Goal: Task Accomplishment & Management: Manage account settings

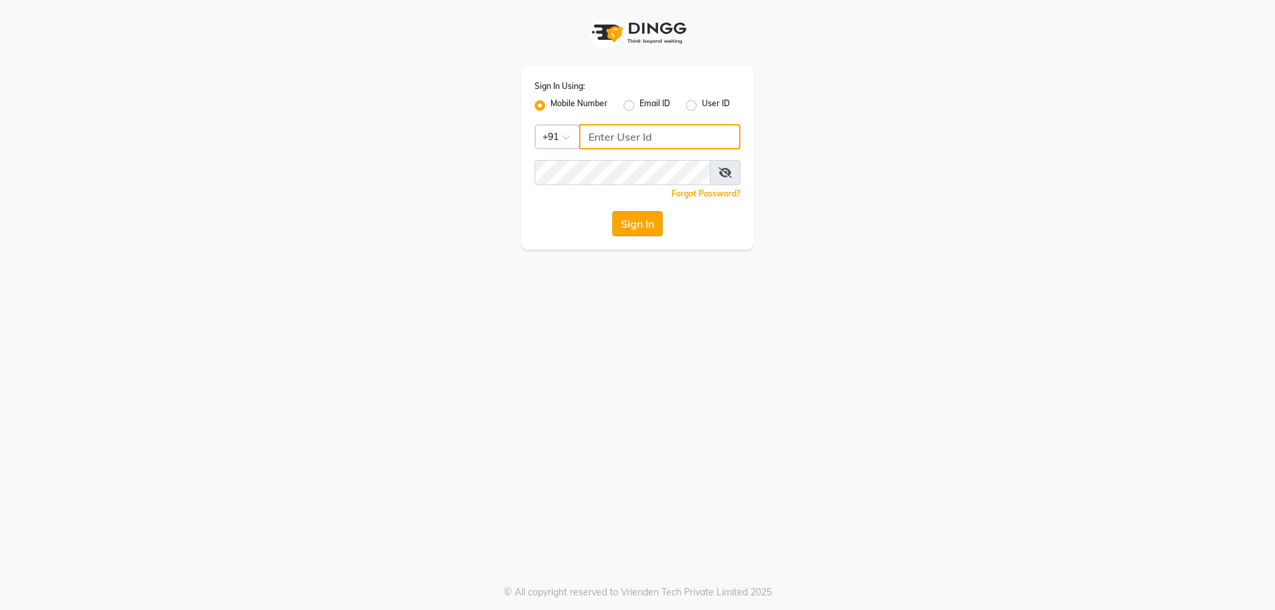
type input "9819006869"
click at [659, 215] on button "Sign In" at bounding box center [637, 223] width 50 height 25
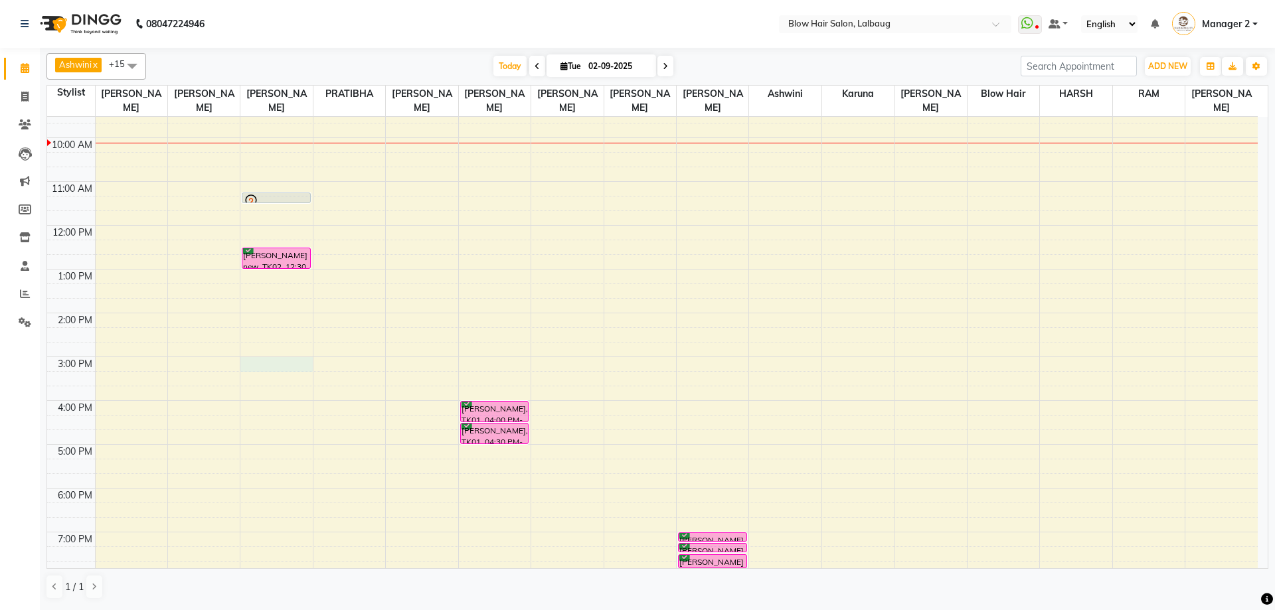
click at [283, 362] on div "8:00 AM 9:00 AM 10:00 AM 11:00 AM 12:00 PM 1:00 PM 2:00 PM 3:00 PM 4:00 PM 5:00…" at bounding box center [652, 356] width 1210 height 613
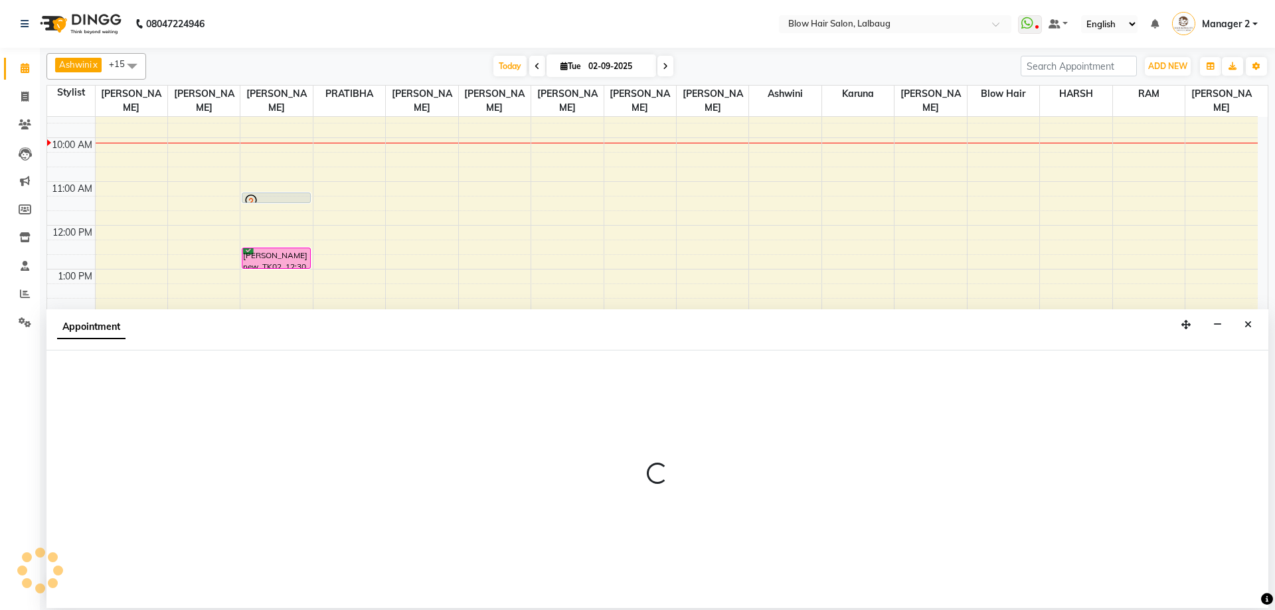
select select "33343"
select select "tentative"
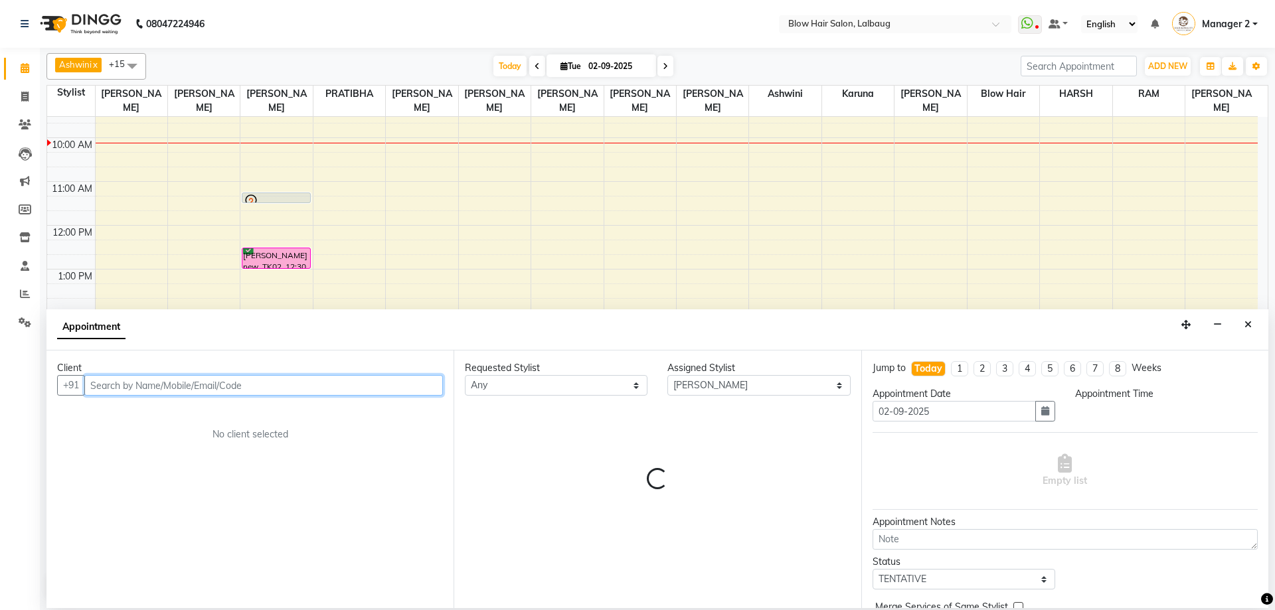
select select "900"
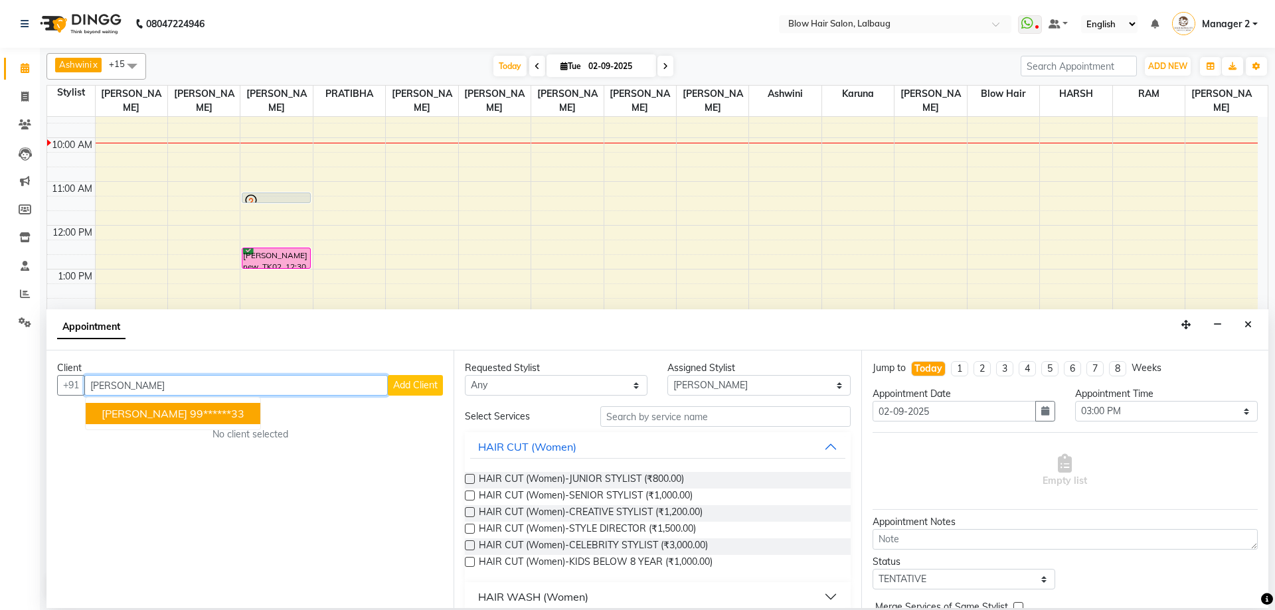
click at [173, 410] on span "[PERSON_NAME]" at bounding box center [145, 413] width 86 height 13
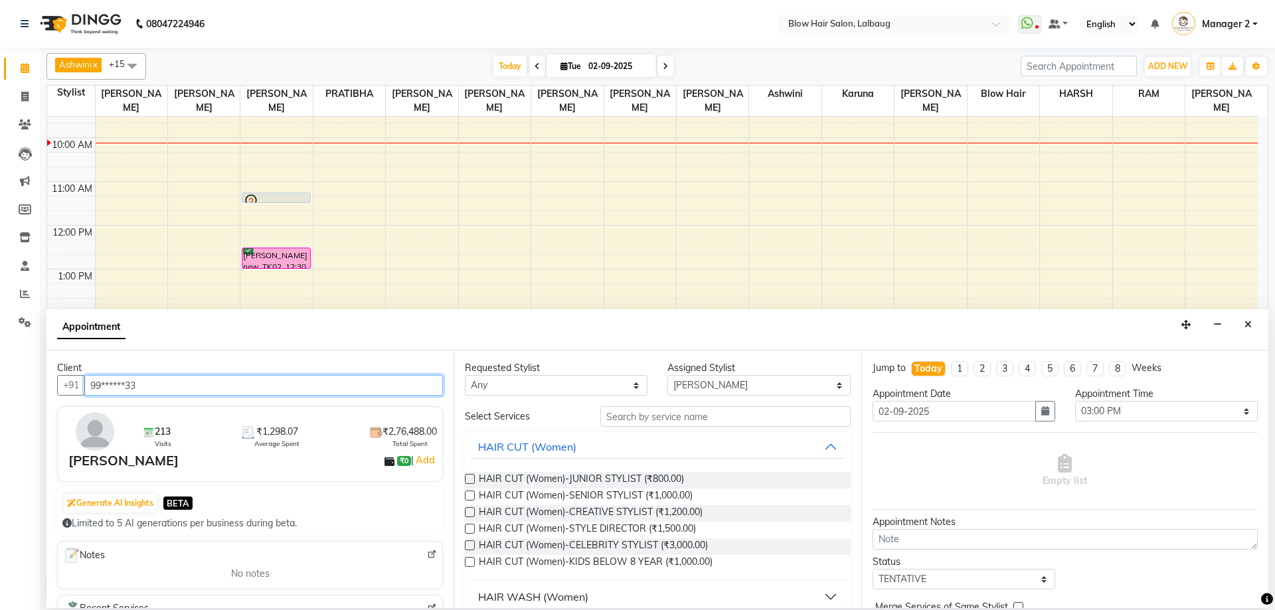
type input "99******33"
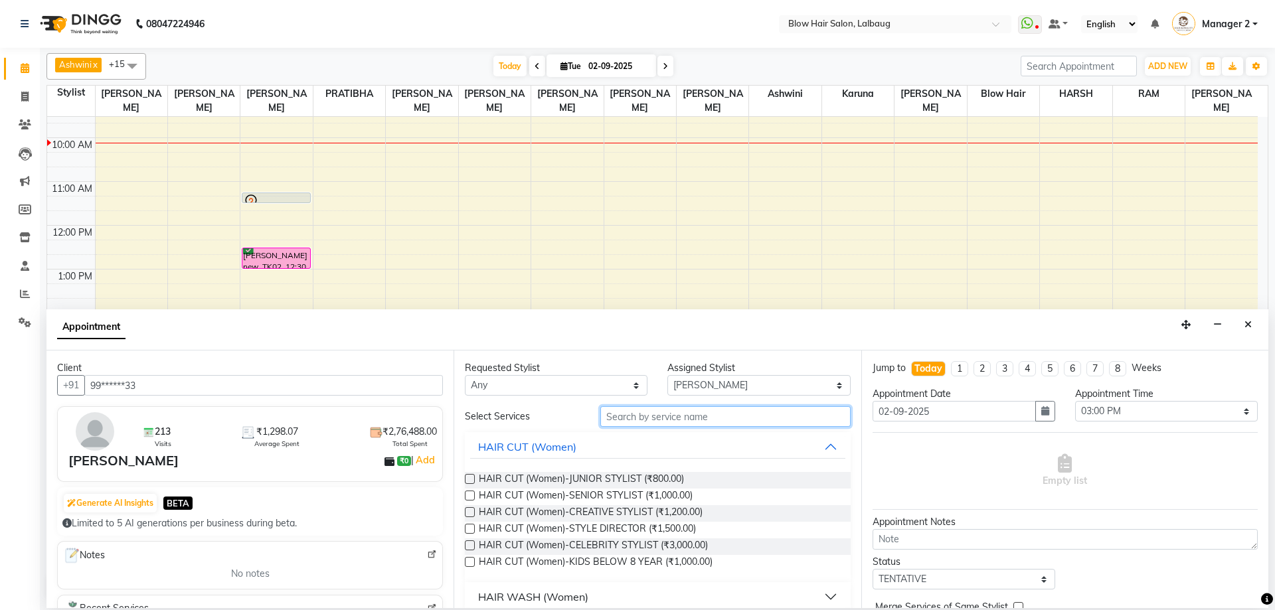
click at [614, 414] on input "text" at bounding box center [725, 416] width 250 height 21
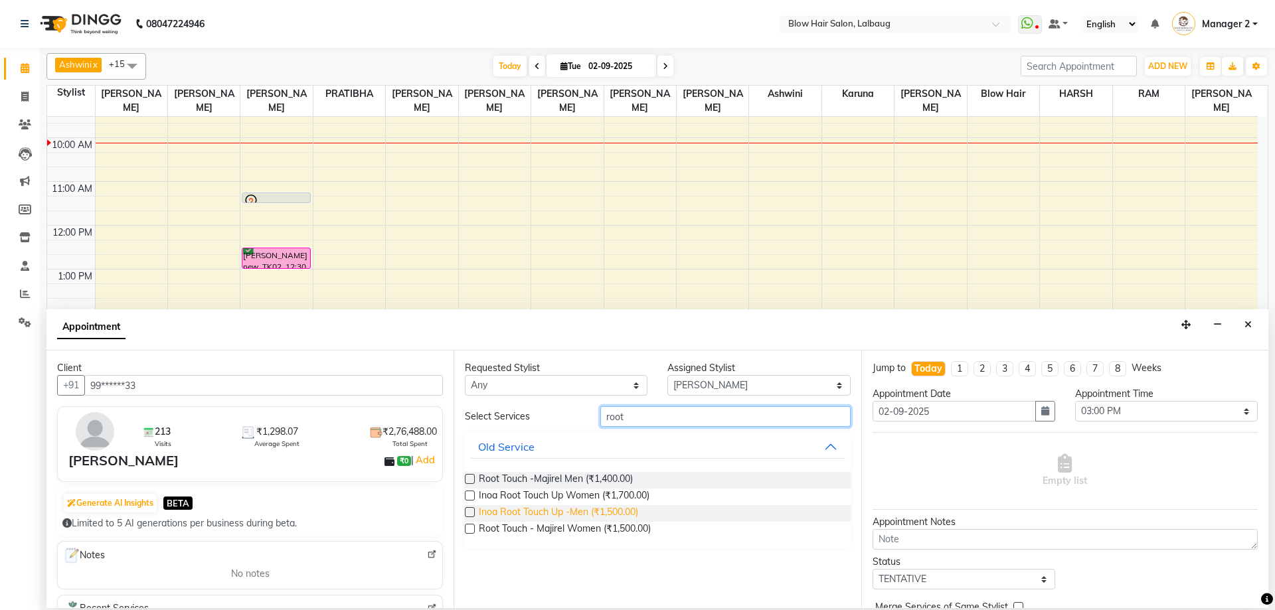
type input "root"
click at [512, 508] on span "Inoa Root Touch Up -Men (₹1,500.00)" at bounding box center [558, 513] width 159 height 17
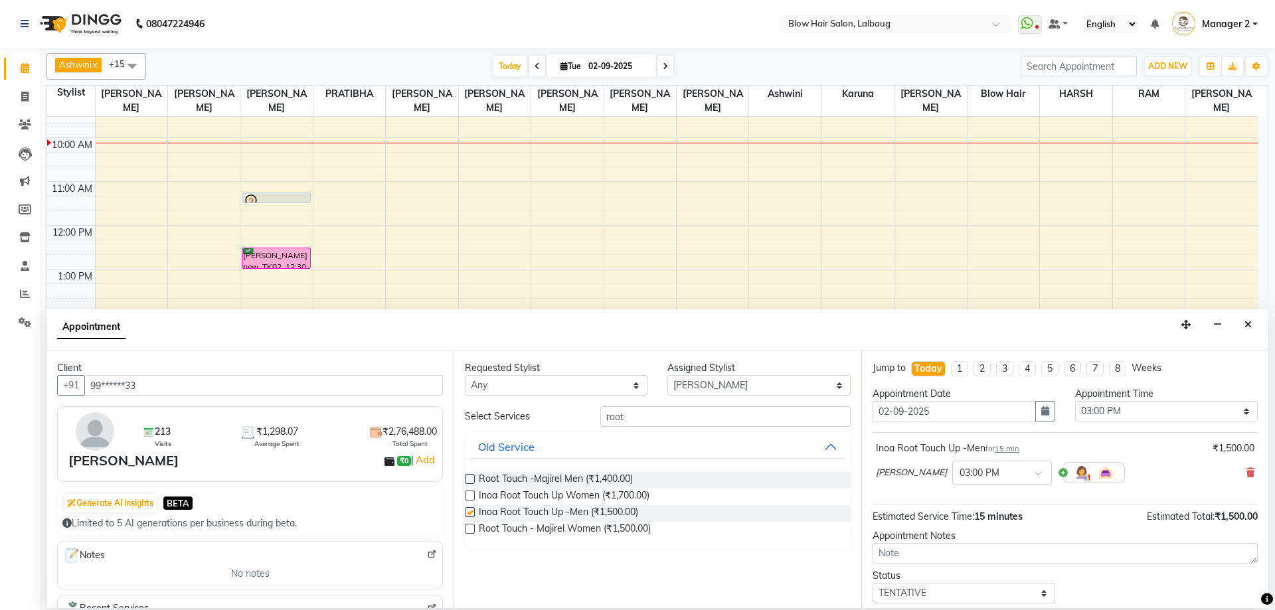
checkbox input "false"
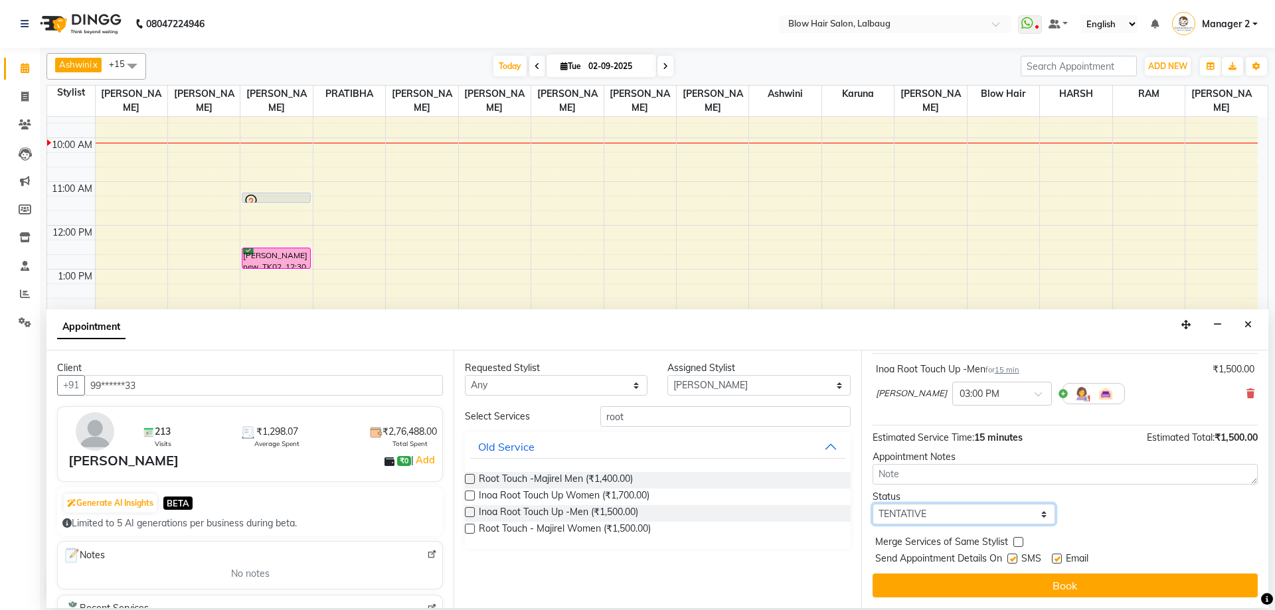
drag, startPoint x: 982, startPoint y: 514, endPoint x: 955, endPoint y: 516, distance: 26.6
click at [982, 514] on select "Select TENTATIVE CONFIRM CHECK-IN UPCOMING" at bounding box center [963, 514] width 183 height 21
select select "confirm booking"
click at [872, 504] on select "Select TENTATIVE CONFIRM CHECK-IN UPCOMING" at bounding box center [963, 514] width 183 height 21
click at [915, 557] on span "Send Appointment Details On" at bounding box center [938, 560] width 127 height 17
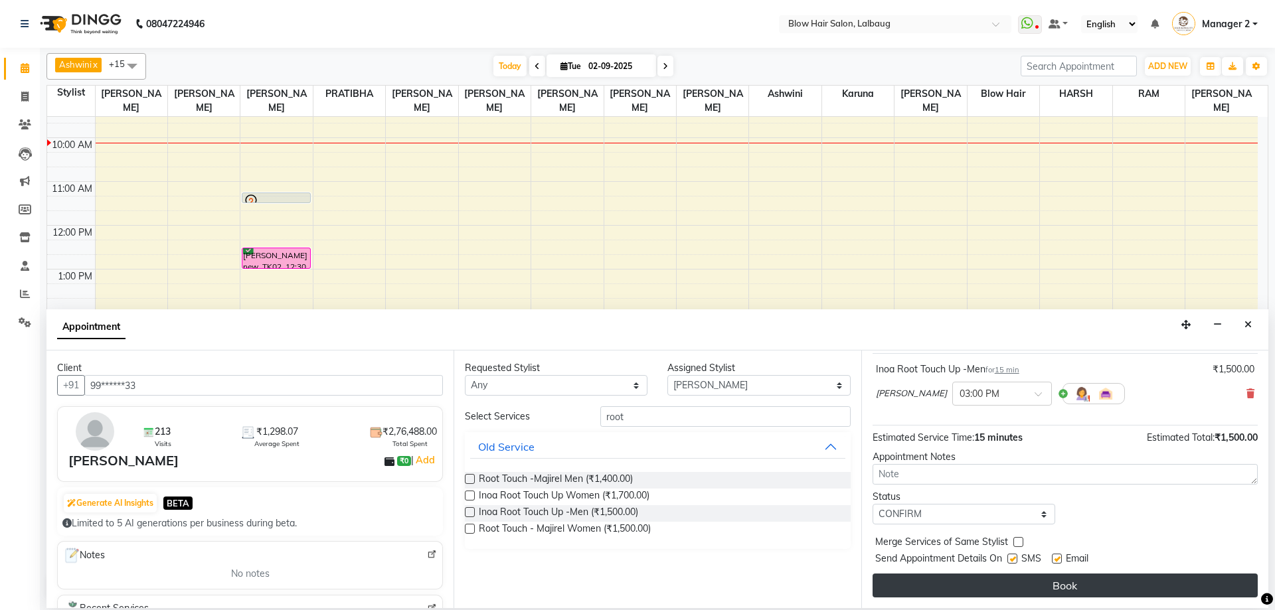
click at [917, 582] on button "Book" at bounding box center [1064, 586] width 385 height 24
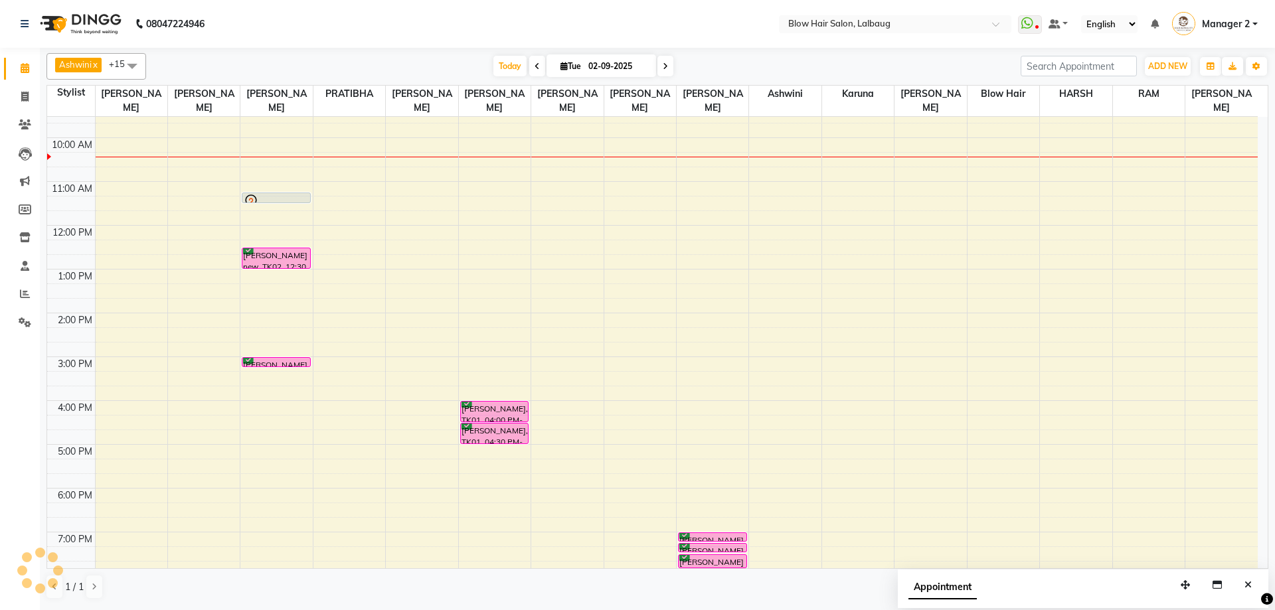
click at [616, 68] on input "02-09-2025" at bounding box center [617, 66] width 66 height 20
select select "9"
select select "2025"
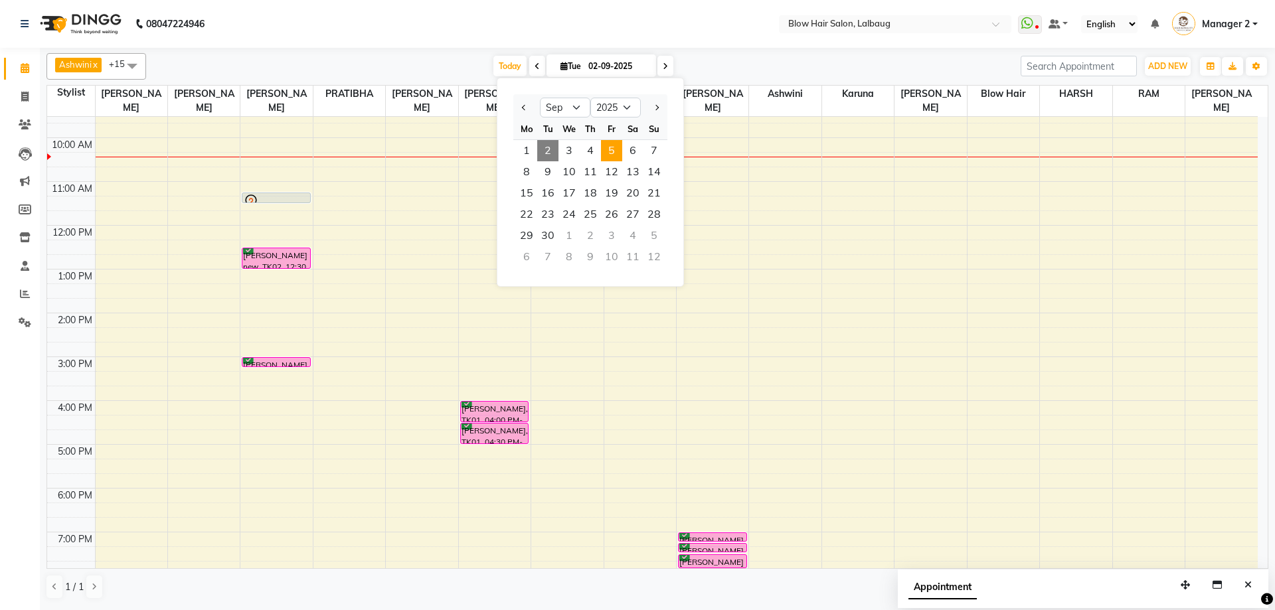
click at [612, 149] on span "5" at bounding box center [611, 150] width 21 height 21
type input "[DATE]"
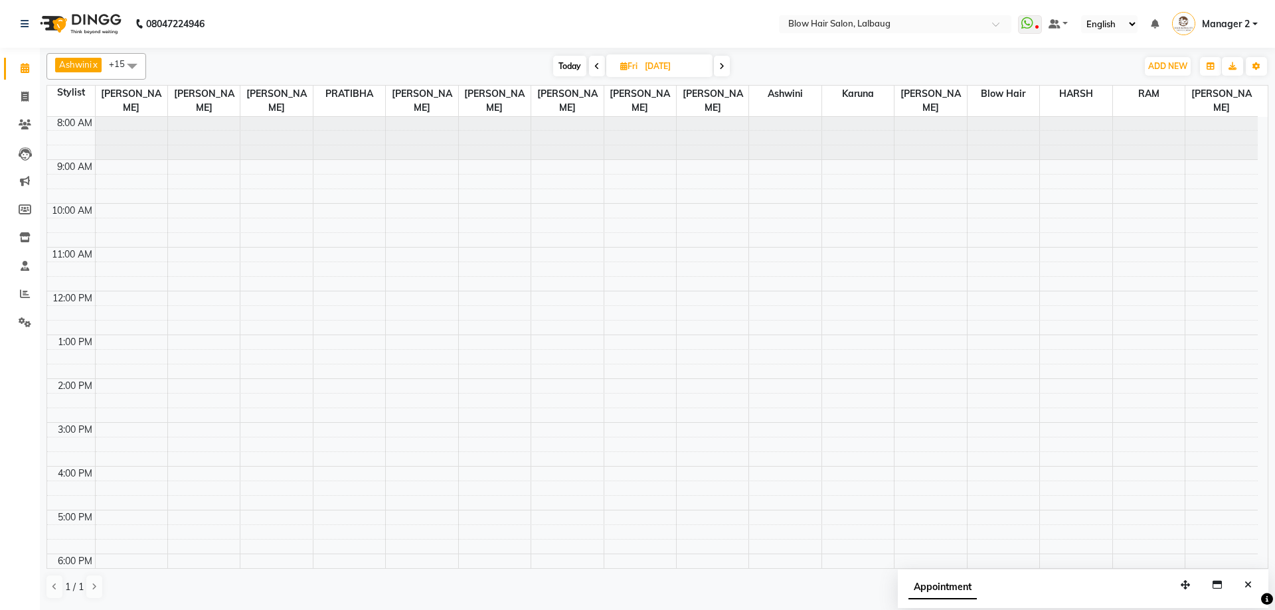
scroll to position [0, 0]
click at [645, 66] on input "[DATE]" at bounding box center [674, 66] width 66 height 20
select select "9"
select select "2025"
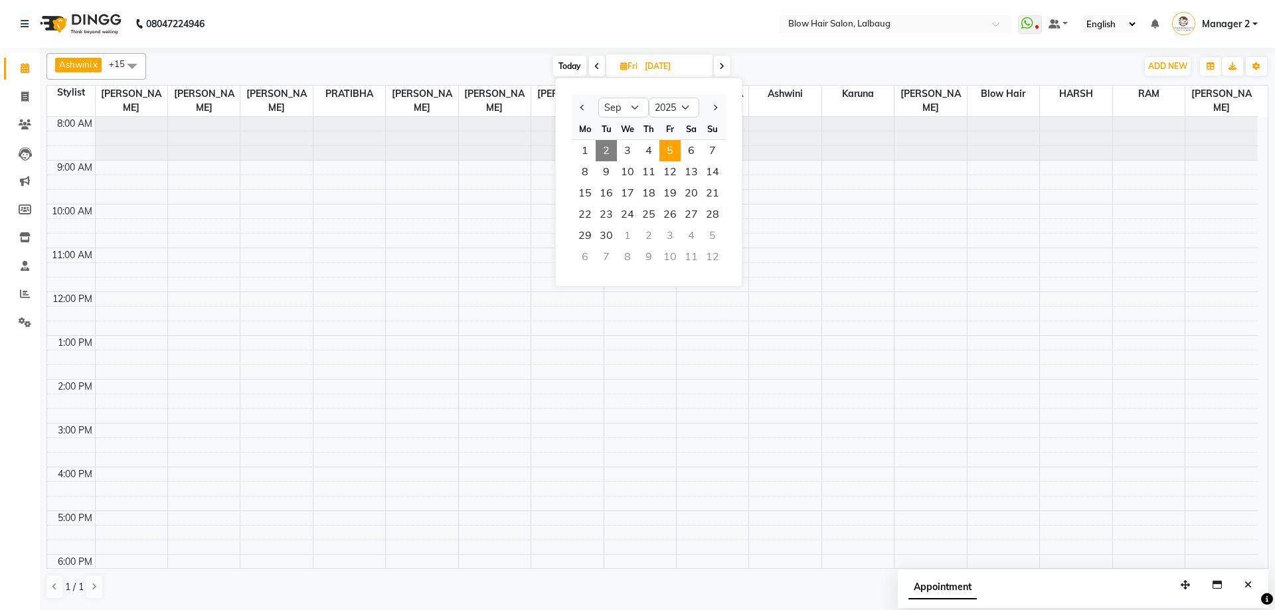
click at [597, 150] on span "2" at bounding box center [605, 150] width 21 height 21
type input "02-09-2025"
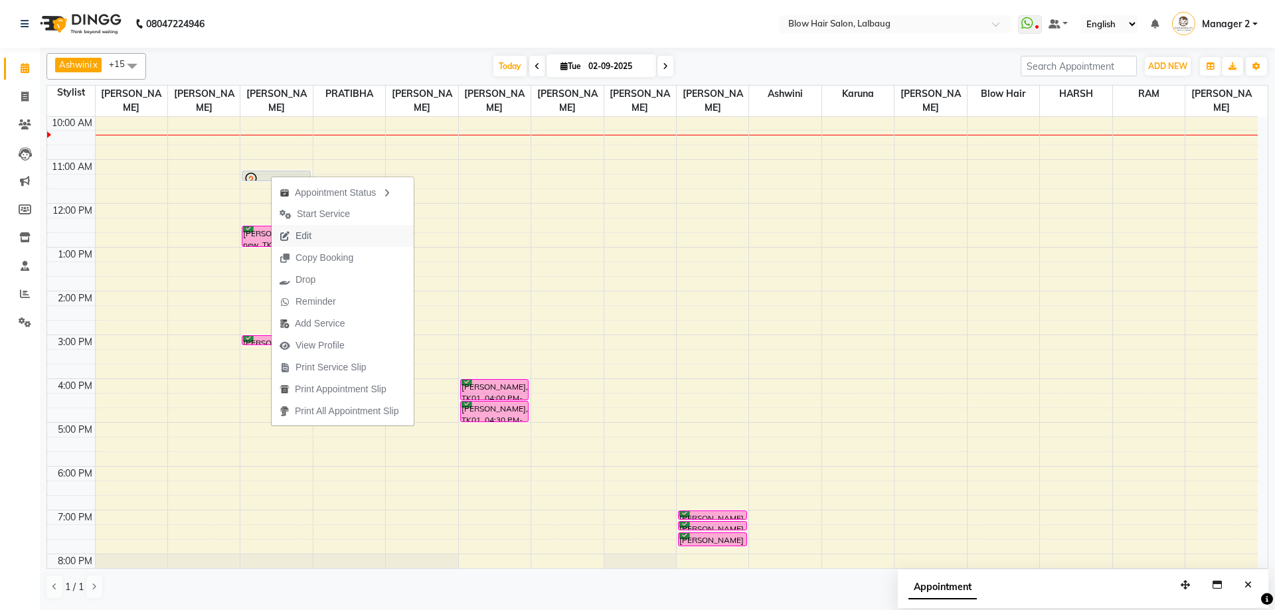
click at [315, 238] on span "Edit" at bounding box center [296, 236] width 48 height 22
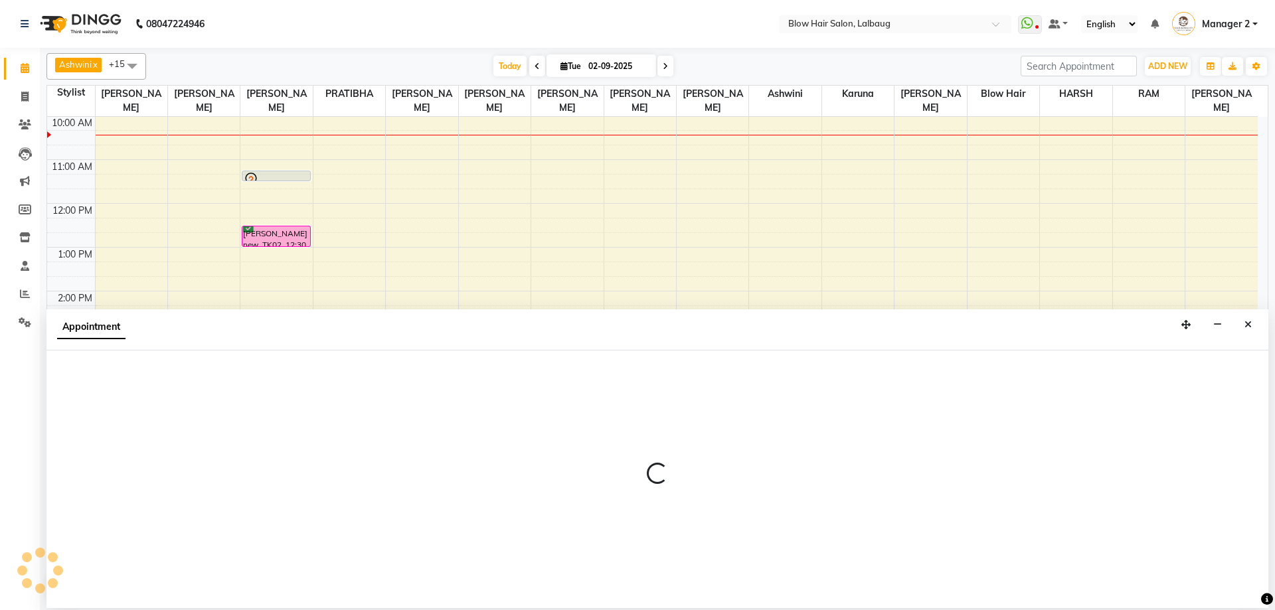
select select "tentative"
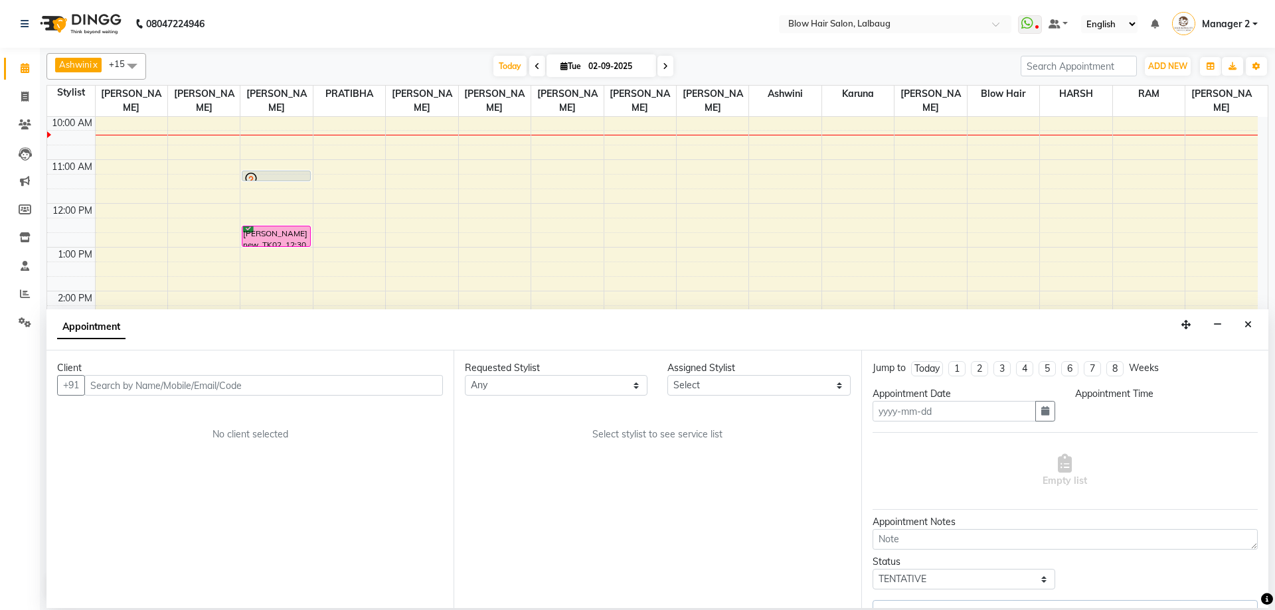
type input "02-09-2025"
select select "675"
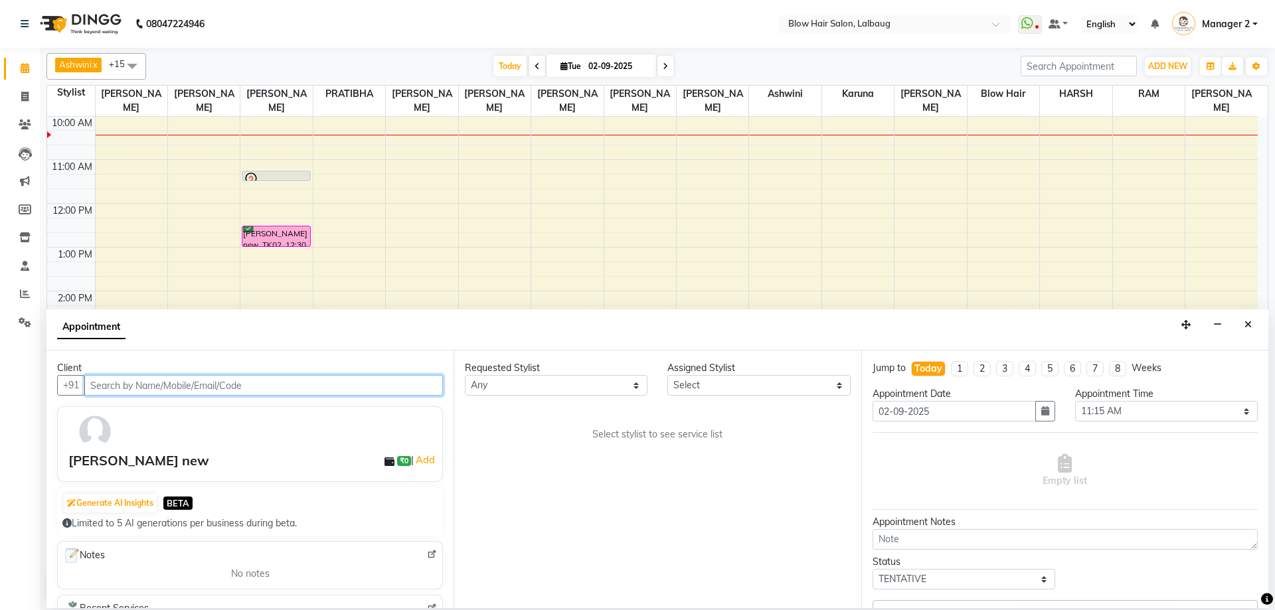
select select "33343"
select select "2312"
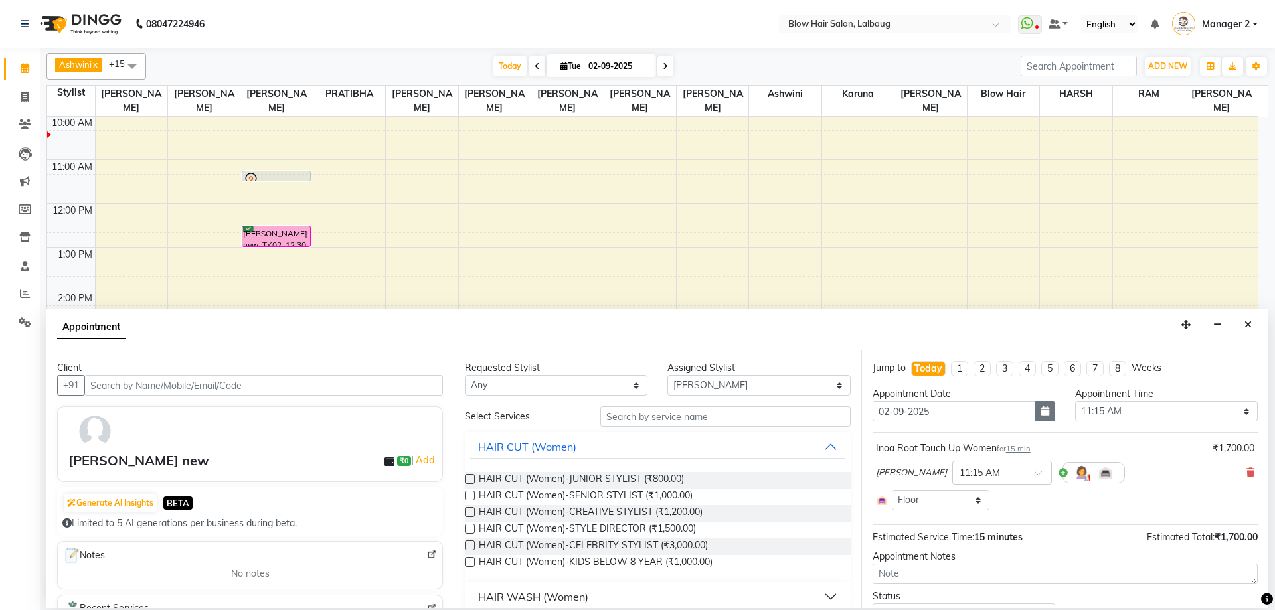
click at [1044, 413] on icon "button" at bounding box center [1045, 410] width 8 height 9
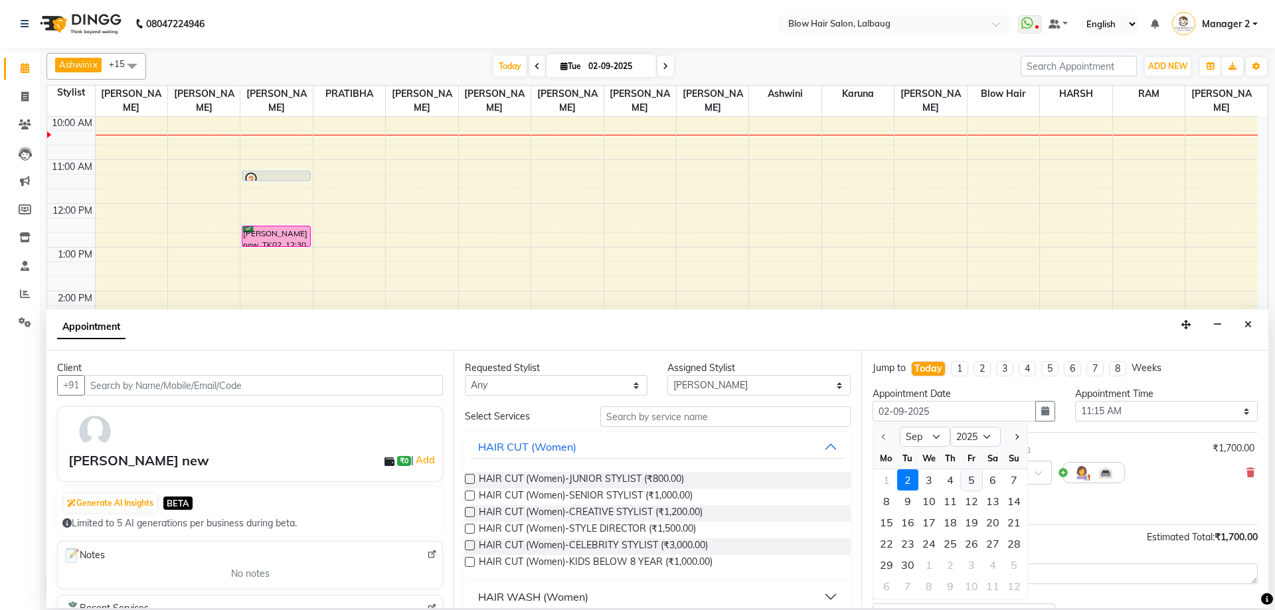
click at [971, 480] on div "5" at bounding box center [971, 479] width 21 height 21
type input "[DATE]"
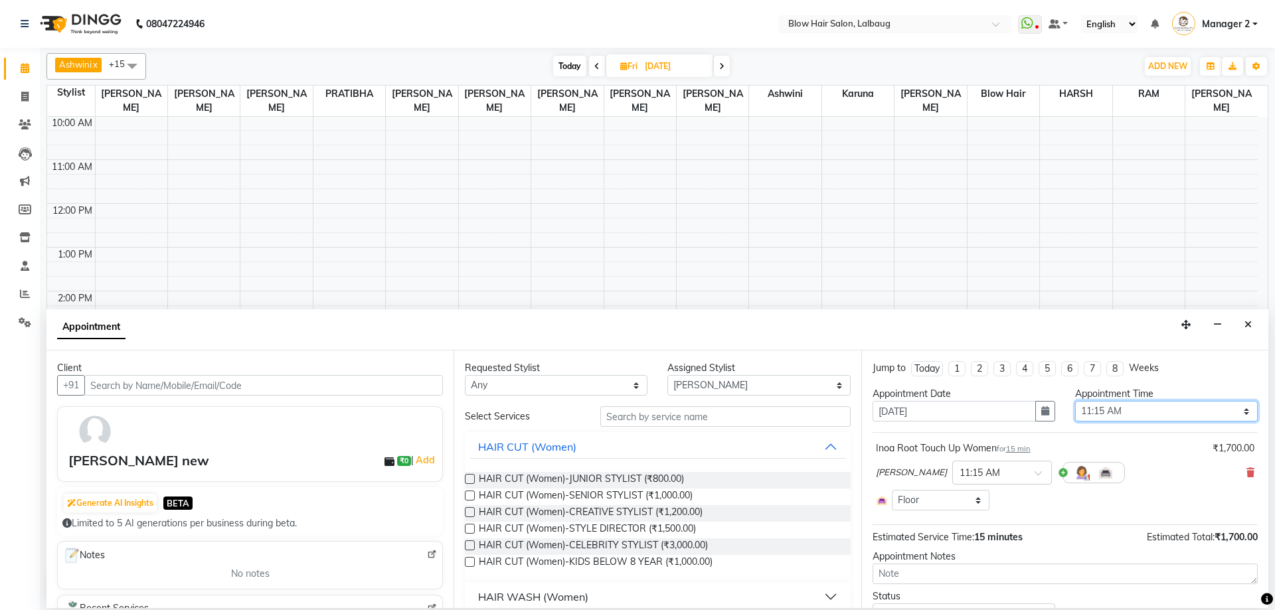
click at [1117, 401] on select "Select 09:00 AM 09:15 AM 09:30 AM 09:45 AM 10:00 AM 10:15 AM 10:30 AM 10:45 AM …" at bounding box center [1166, 411] width 183 height 21
select select "1020"
click at [1075, 401] on select "Select 09:00 AM 09:15 AM 09:30 AM 09:45 AM 10:00 AM 10:15 AM 10:30 AM 10:45 AM …" at bounding box center [1166, 411] width 183 height 21
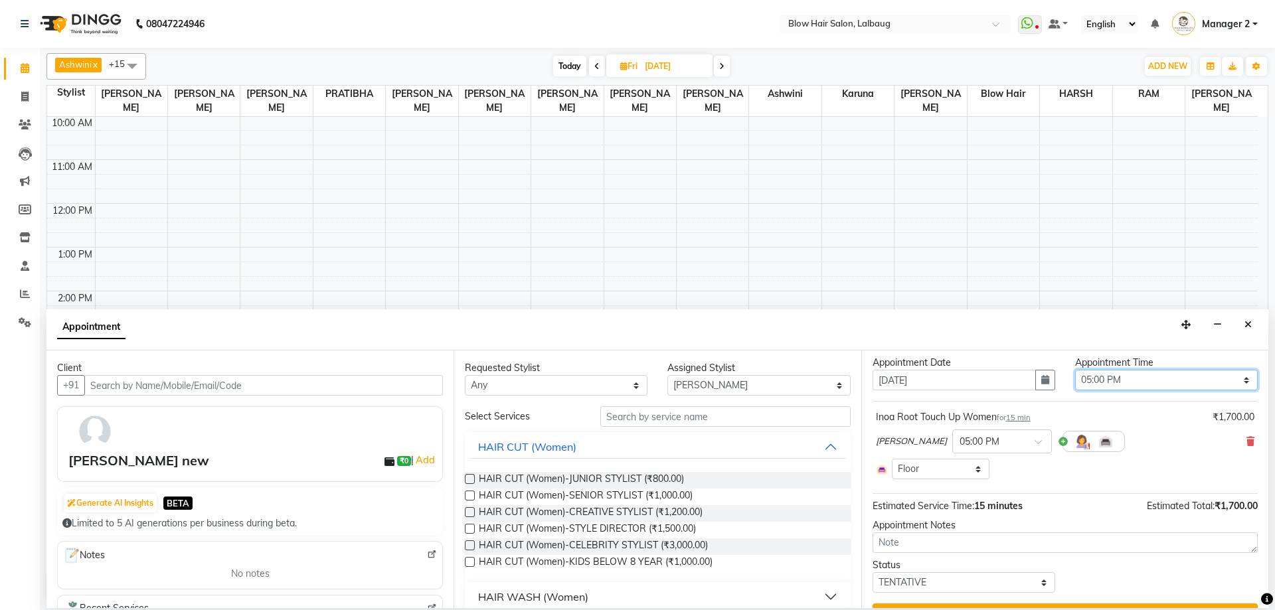
scroll to position [61, 0]
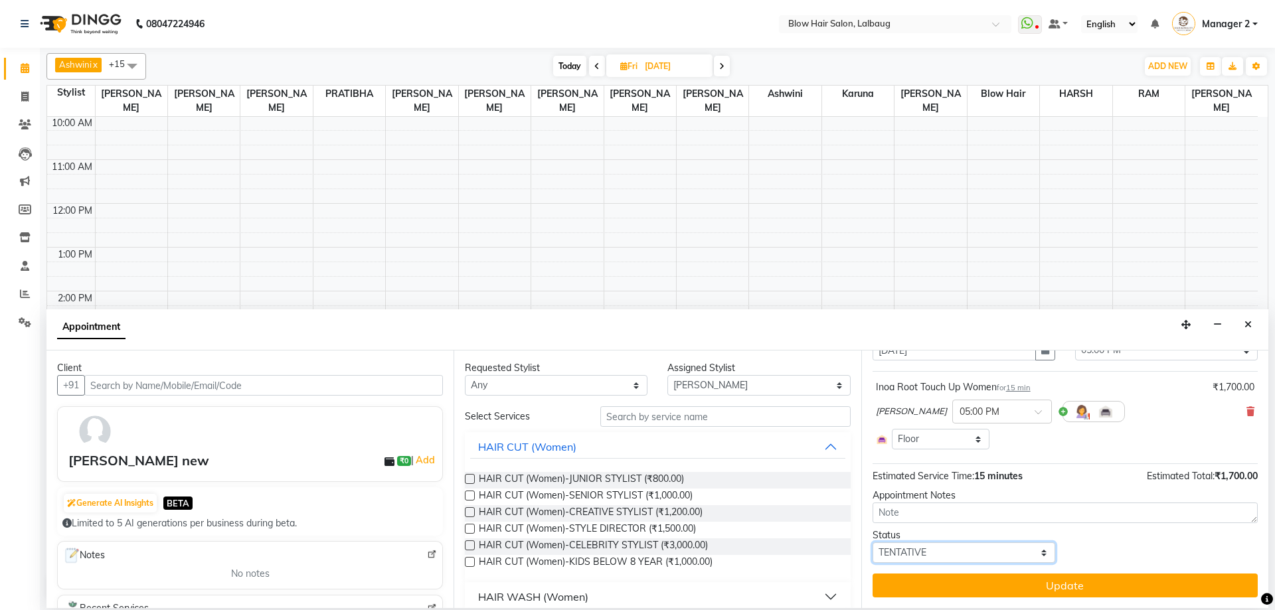
click at [947, 553] on select "Select TENTATIVE CONFIRM UPCOMING" at bounding box center [963, 552] width 183 height 21
select select "confirm booking"
click at [872, 542] on select "Select TENTATIVE CONFIRM UPCOMING" at bounding box center [963, 552] width 183 height 21
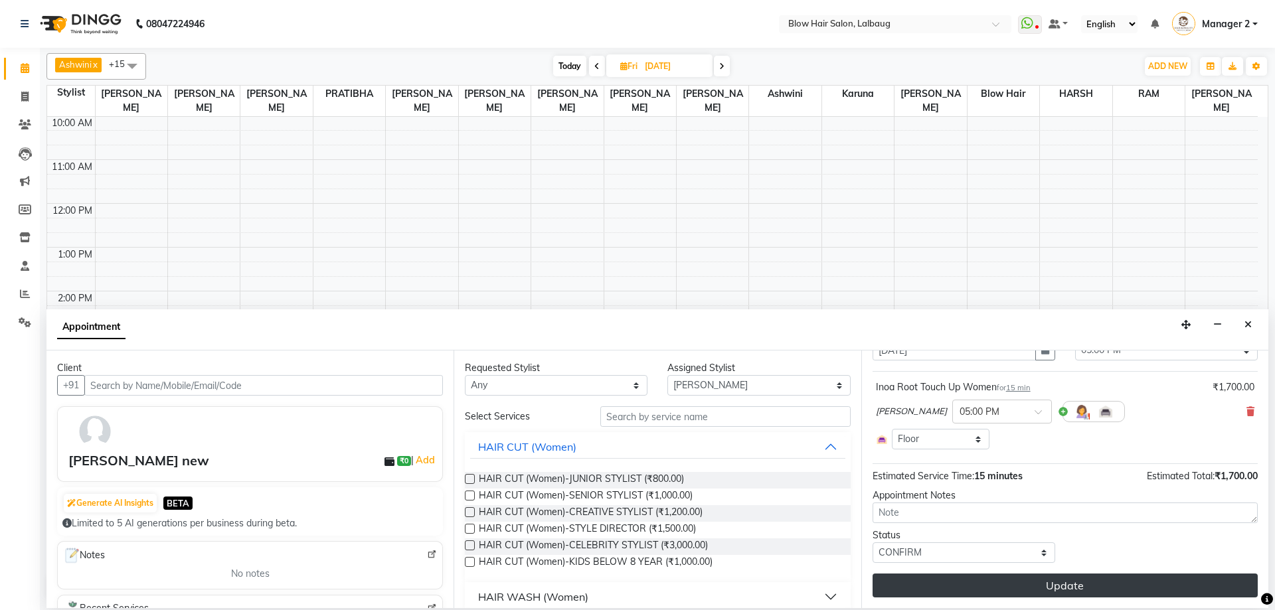
click at [939, 594] on button "Update" at bounding box center [1064, 586] width 385 height 24
